Goal: Task Accomplishment & Management: Use online tool/utility

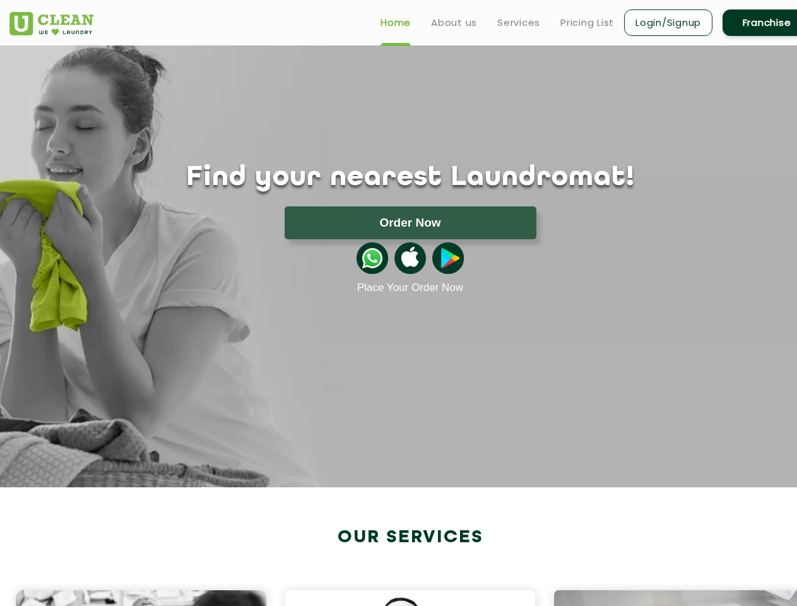
click at [410, 223] on button "Order Now" at bounding box center [411, 222] width 252 height 33
click at [372, 258] on img at bounding box center [373, 258] width 32 height 32
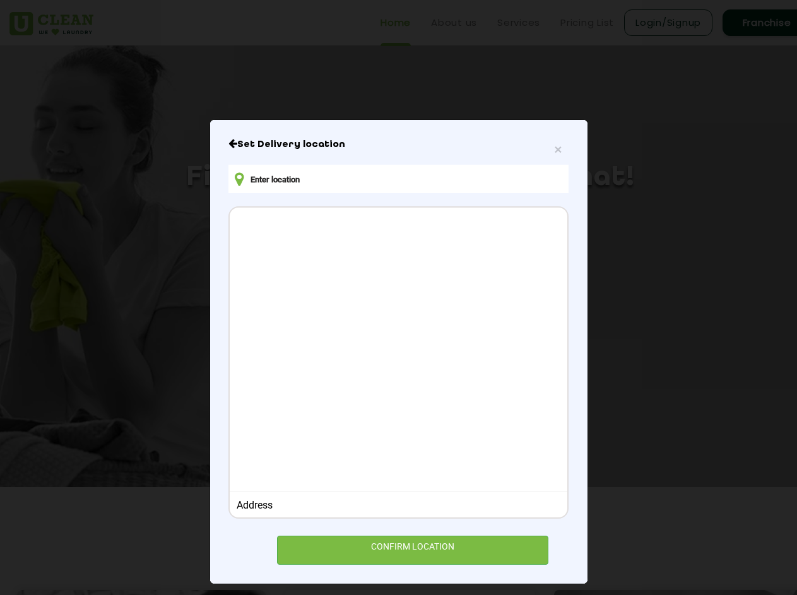
click at [410, 258] on div at bounding box center [398, 348] width 337 height 281
click at [448, 258] on div at bounding box center [398, 348] width 337 height 281
click at [403, 595] on div "× Set Delivery location Address CONFIRM LOCATION" at bounding box center [398, 297] width 797 height 595
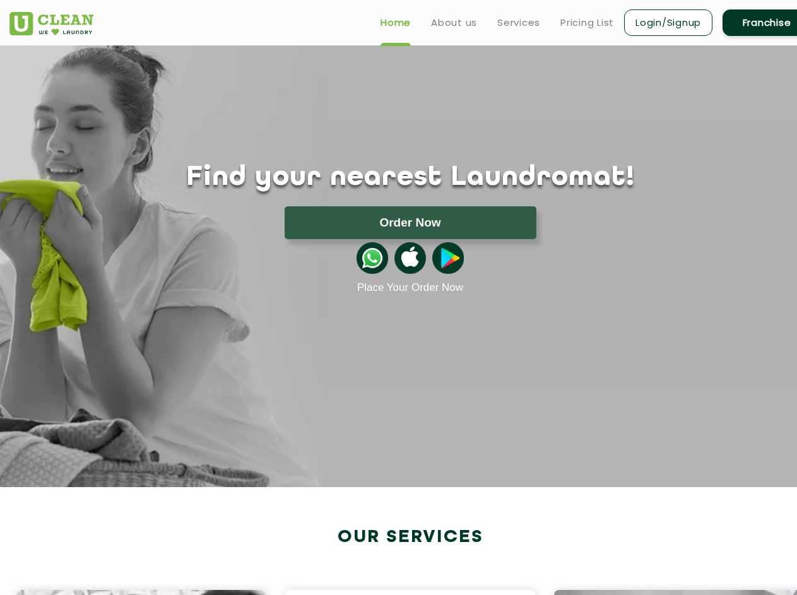
click at [403, 595] on div "× Set Delivery location Address CONFIRM LOCATION" at bounding box center [398, 297] width 797 height 595
